Goal: Information Seeking & Learning: Check status

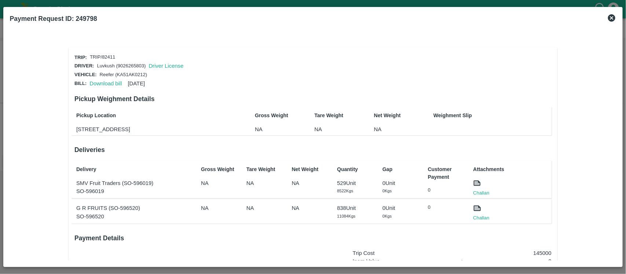
scroll to position [61, 0]
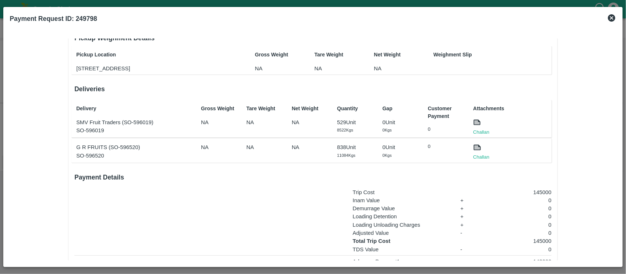
click at [340, 125] on p "529 Unit" at bounding box center [355, 122] width 37 height 8
copy p "529"
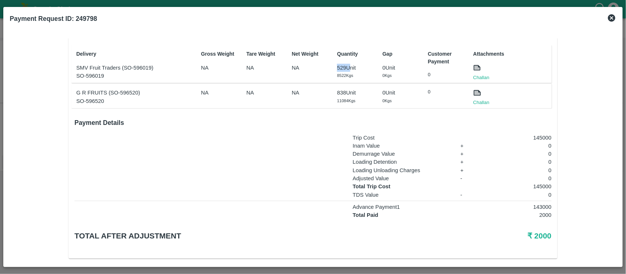
scroll to position [129, 0]
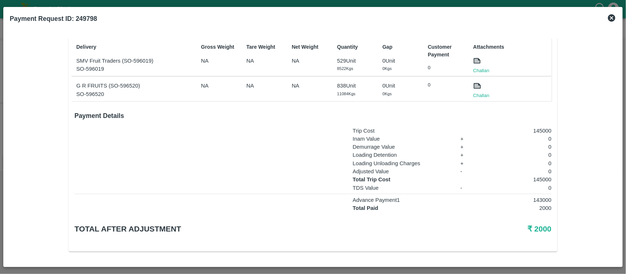
click at [340, 86] on p "838 Unit" at bounding box center [355, 86] width 37 height 8
copy p "838"
click at [340, 59] on p "529 Unit" at bounding box center [355, 61] width 37 height 8
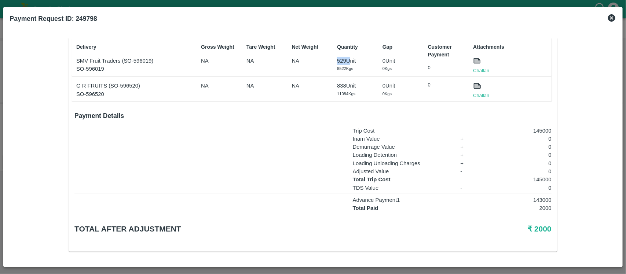
copy p "529"
click at [539, 180] on p "145000" at bounding box center [518, 180] width 66 height 8
copy p "145000"
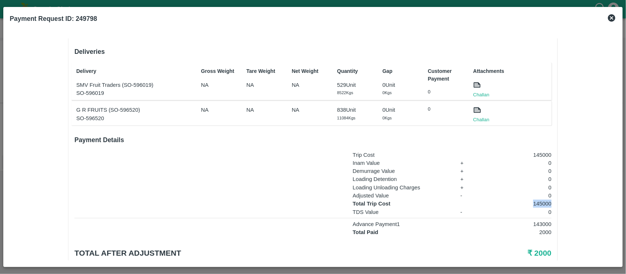
scroll to position [94, 0]
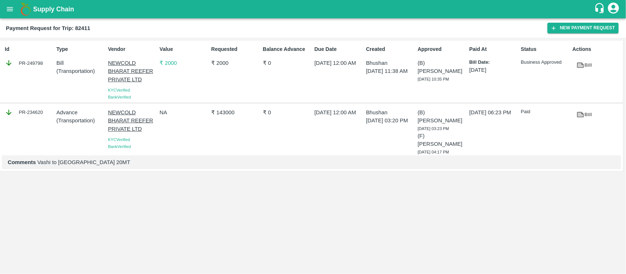
click at [36, 110] on div "PR-234620" at bounding box center [29, 113] width 49 height 8
copy div "234620"
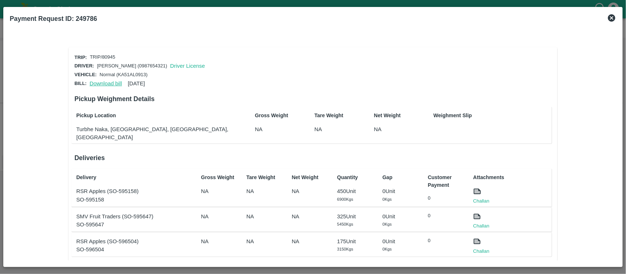
click at [109, 81] on link "Download bill" at bounding box center [105, 84] width 32 height 6
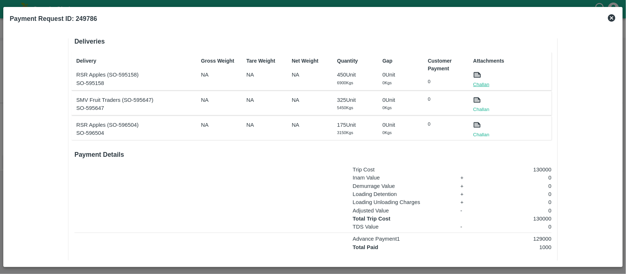
scroll to position [114, 0]
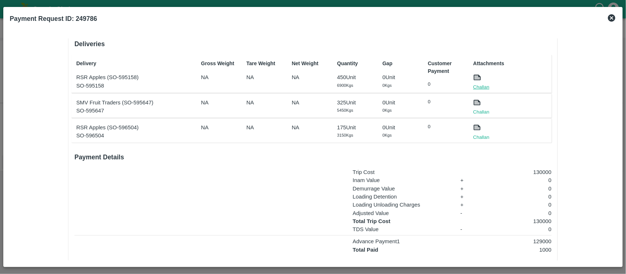
click at [486, 84] on link "Challan" at bounding box center [481, 87] width 16 height 7
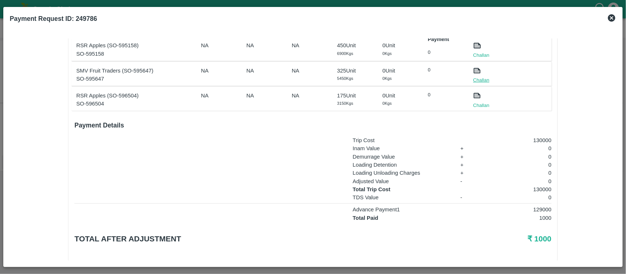
click at [480, 77] on link "Challan" at bounding box center [481, 80] width 16 height 7
click at [481, 102] on link "Challan" at bounding box center [481, 105] width 16 height 7
click at [540, 186] on p "130000" at bounding box center [518, 190] width 66 height 8
copy p "130000"
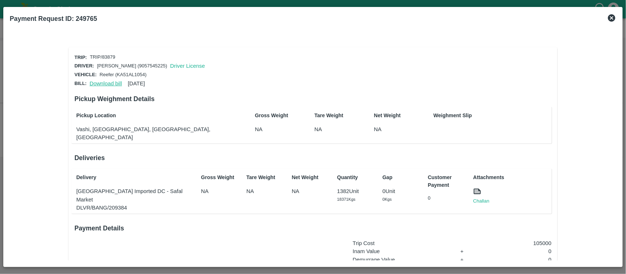
click at [101, 82] on link "Download bill" at bounding box center [105, 84] width 32 height 6
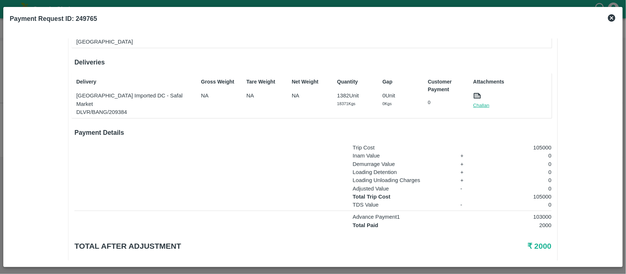
click at [481, 102] on link "Challan" at bounding box center [481, 105] width 16 height 7
click at [477, 102] on link "Challan" at bounding box center [481, 105] width 16 height 7
click at [537, 193] on p "105000" at bounding box center [518, 197] width 66 height 8
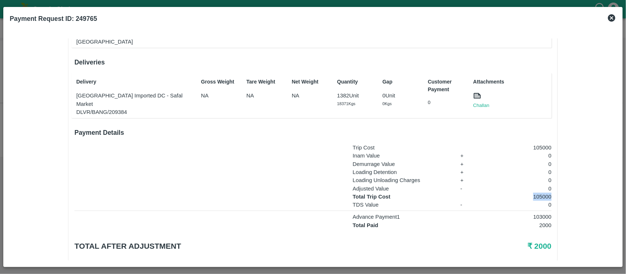
copy p "105000"
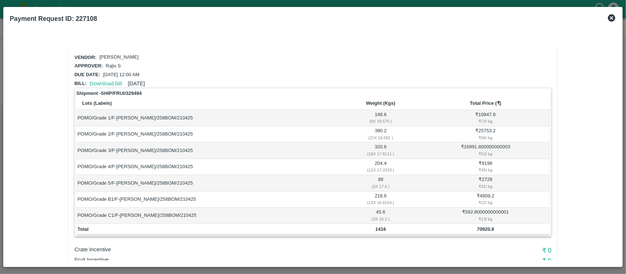
click at [614, 18] on icon at bounding box center [611, 17] width 7 height 7
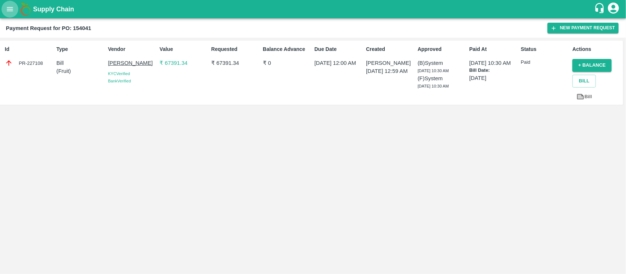
click at [8, 12] on icon "open drawer" at bounding box center [10, 9] width 8 height 8
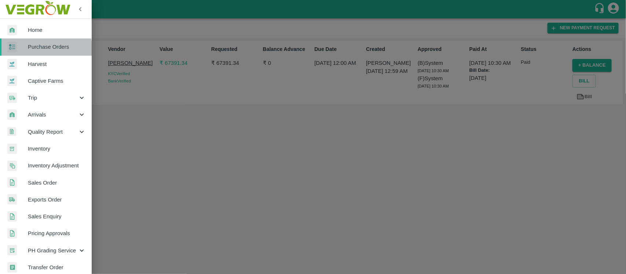
click at [36, 50] on span "Purchase Orders" at bounding box center [57, 47] width 58 height 8
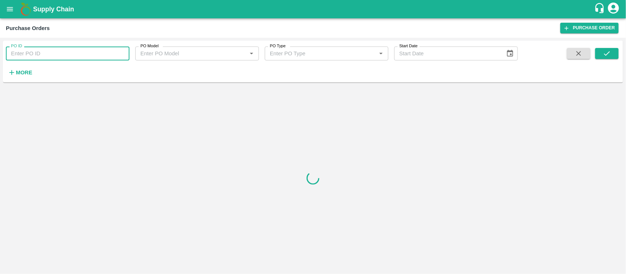
click at [45, 52] on input "PO ID" at bounding box center [68, 54] width 124 height 14
paste input "83879"
type input "83879"
click at [608, 52] on icon "submit" at bounding box center [607, 54] width 8 height 8
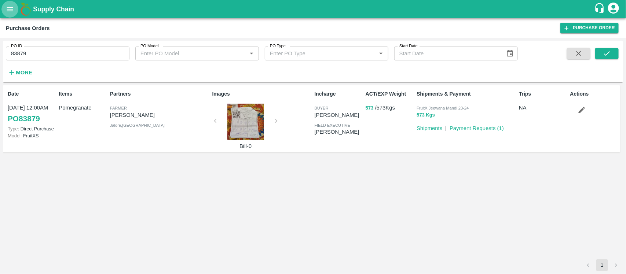
click at [6, 13] on icon "open drawer" at bounding box center [10, 9] width 8 height 8
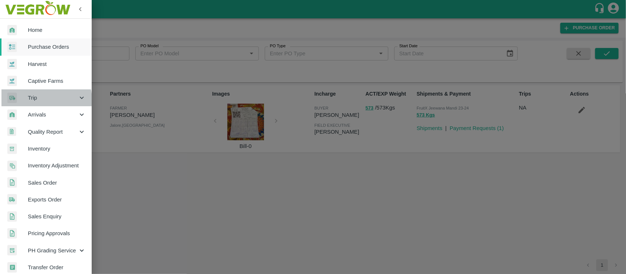
click at [43, 100] on span "Trip" at bounding box center [53, 98] width 50 height 8
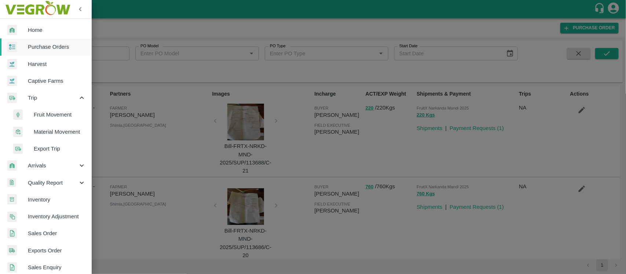
click at [50, 116] on span "Fruit Movement" at bounding box center [60, 115] width 52 height 8
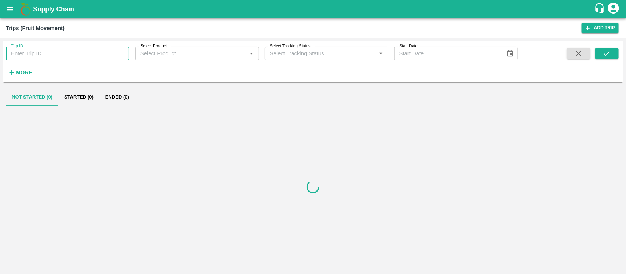
click at [59, 50] on input "Trip ID" at bounding box center [68, 54] width 124 height 14
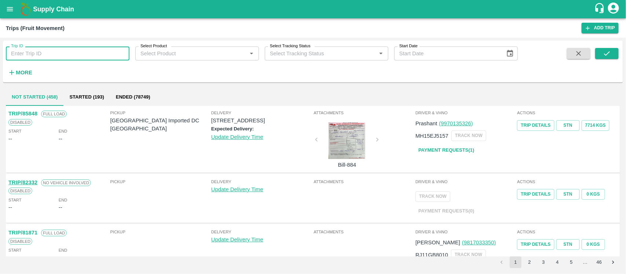
paste input "83879"
type input "83879"
click at [611, 55] on icon "submit" at bounding box center [607, 54] width 8 height 8
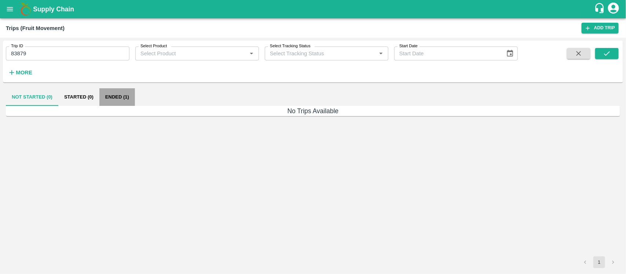
click at [111, 98] on button "Ended (1)" at bounding box center [117, 97] width 36 height 18
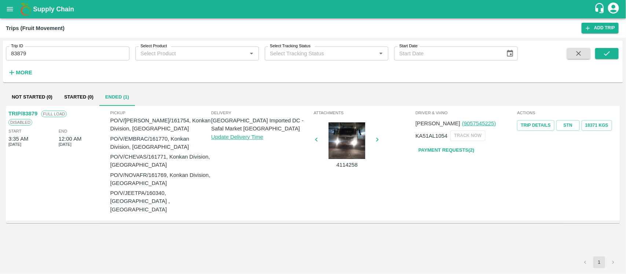
click at [215, 119] on p "[GEOGRAPHIC_DATA] Imported DC - Safal Market [GEOGRAPHIC_DATA]" at bounding box center [261, 125] width 101 height 17
click at [210, 119] on p "PO/V/[PERSON_NAME]/161754, Konkan Division, [GEOGRAPHIC_DATA]" at bounding box center [160, 125] width 101 height 17
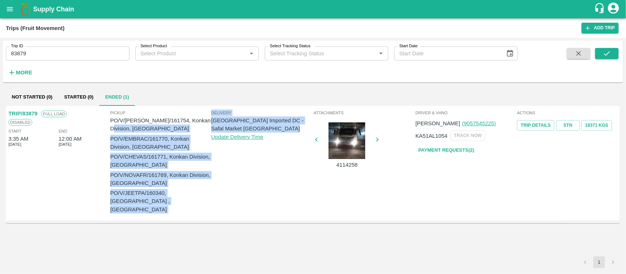
drag, startPoint x: 210, startPoint y: 119, endPoint x: 235, endPoint y: 127, distance: 26.1
click at [235, 127] on div "Pickup PO/V/[GEOGRAPHIC_DATA]/161754, Konkan Division, [GEOGRAPHIC_DATA] PO/V/E…" at bounding box center [212, 163] width 204 height 111
click at [235, 127] on p "[GEOGRAPHIC_DATA] Imported DC - Safal Market [GEOGRAPHIC_DATA]" at bounding box center [261, 125] width 101 height 17
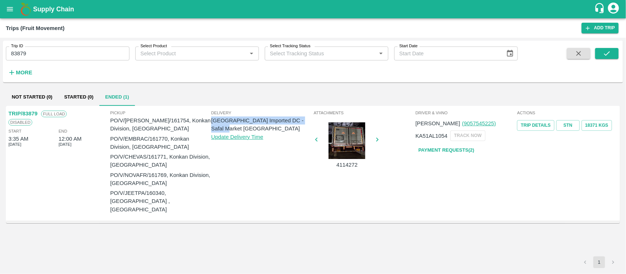
drag, startPoint x: 212, startPoint y: 121, endPoint x: 244, endPoint y: 127, distance: 32.4
click at [244, 127] on p "[GEOGRAPHIC_DATA] Imported DC - Safal Market [GEOGRAPHIC_DATA]" at bounding box center [261, 125] width 101 height 17
copy p "[GEOGRAPHIC_DATA] Imported DC - Safal Market [GEOGRAPHIC_DATA]"
click at [15, 10] on button "open drawer" at bounding box center [9, 9] width 17 height 17
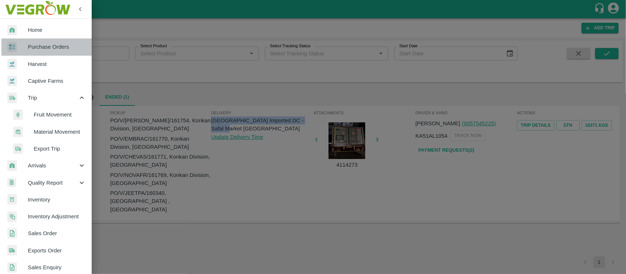
click at [57, 49] on span "Purchase Orders" at bounding box center [57, 47] width 58 height 8
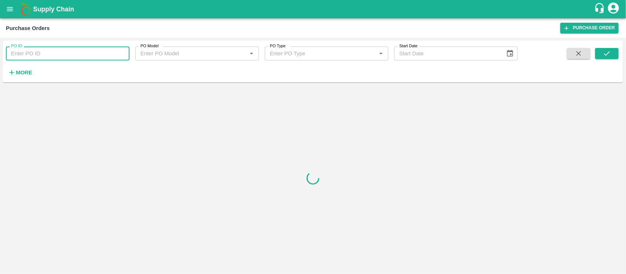
click at [50, 55] on input "PO ID" at bounding box center [68, 54] width 124 height 14
paste input "168438"
click at [608, 52] on icon "submit" at bounding box center [607, 54] width 8 height 8
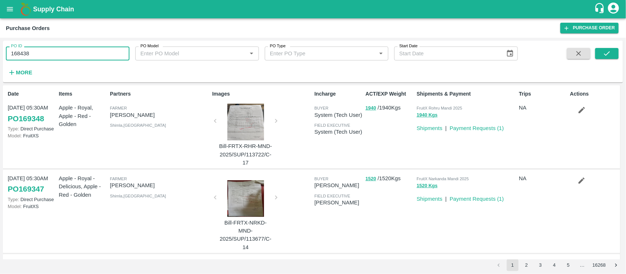
click at [64, 52] on input "168438" at bounding box center [68, 54] width 124 height 14
click at [50, 50] on input "168438" at bounding box center [68, 54] width 124 height 14
paste input "text"
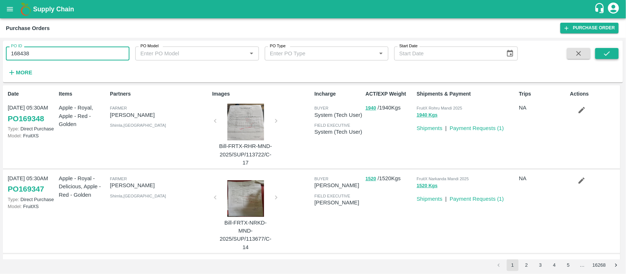
type input "168438"
click at [607, 50] on icon "submit" at bounding box center [607, 54] width 8 height 8
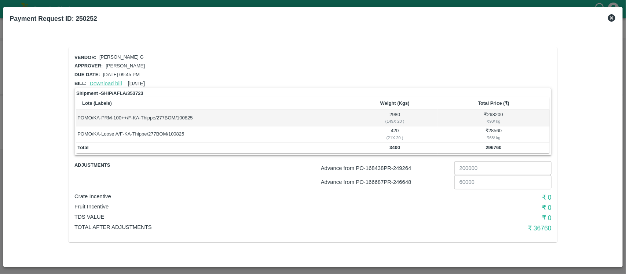
click at [94, 81] on link "Download bill" at bounding box center [105, 84] width 32 height 6
click at [404, 166] on p "Advance from PO- 168438 PR- 249264" at bounding box center [386, 168] width 131 height 8
copy p "249264"
click at [407, 179] on p "Advance from PO- 166687 PR- 246648" at bounding box center [386, 182] width 131 height 8
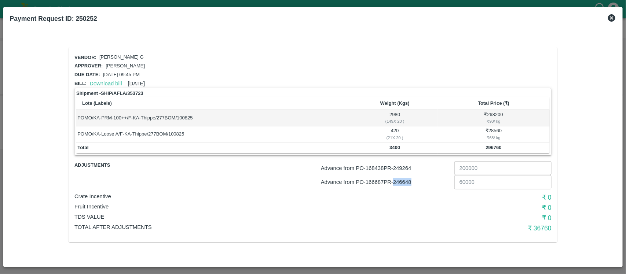
click at [407, 179] on p "Advance from PO- 166687 PR- 246648" at bounding box center [386, 182] width 131 height 8
copy p "246648"
